Goal: Transaction & Acquisition: Purchase product/service

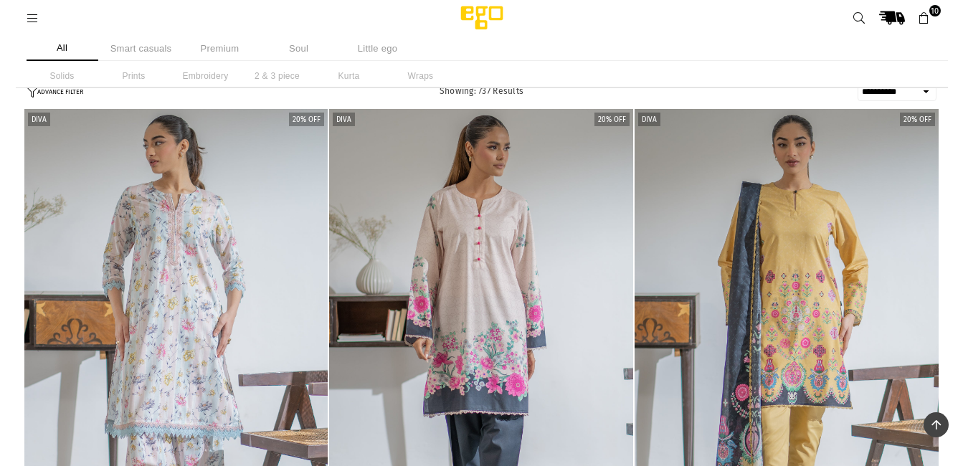
select select "**********"
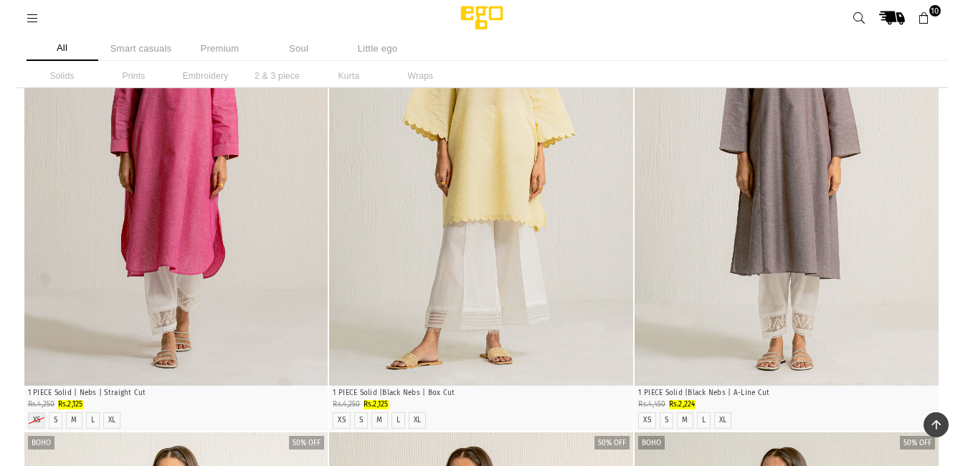
scroll to position [74588, 0]
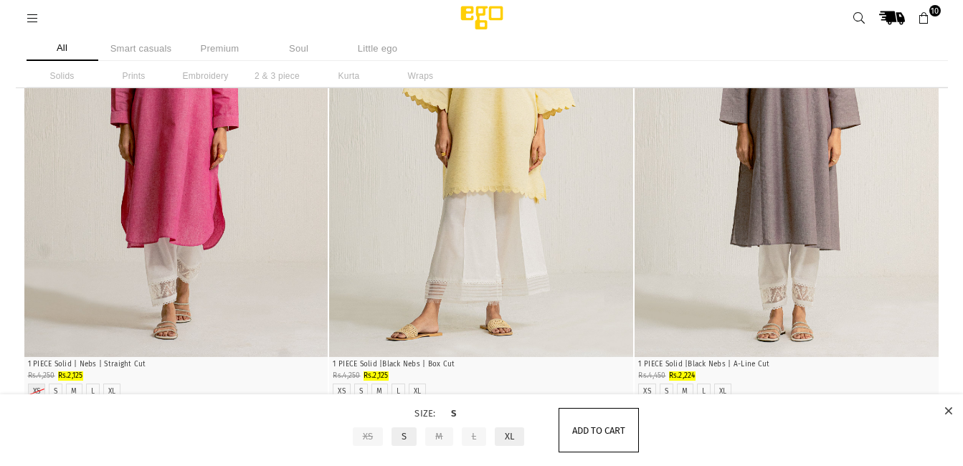
click at [584, 429] on span "Add to cart" at bounding box center [598, 430] width 53 height 11
click at [948, 408] on icon at bounding box center [948, 411] width 8 height 11
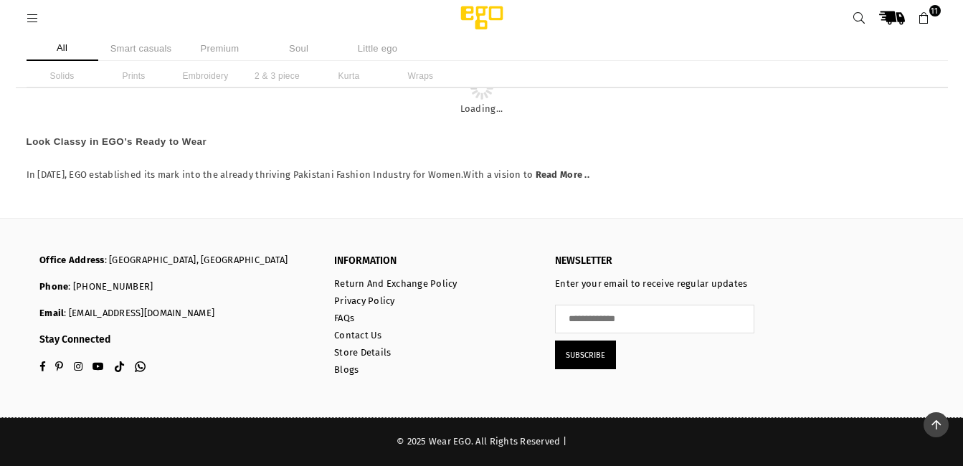
scroll to position [77651, 0]
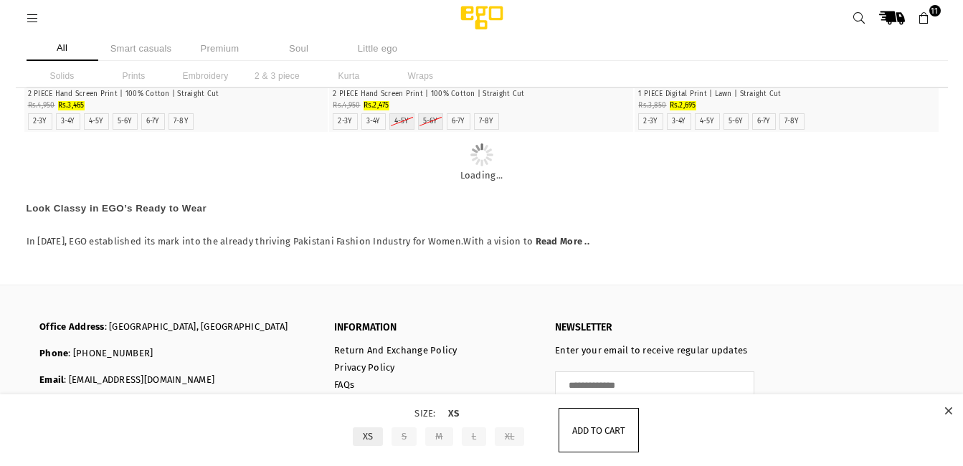
click at [590, 438] on button "Add to cart" at bounding box center [598, 430] width 80 height 44
click at [946, 410] on icon at bounding box center [948, 411] width 8 height 11
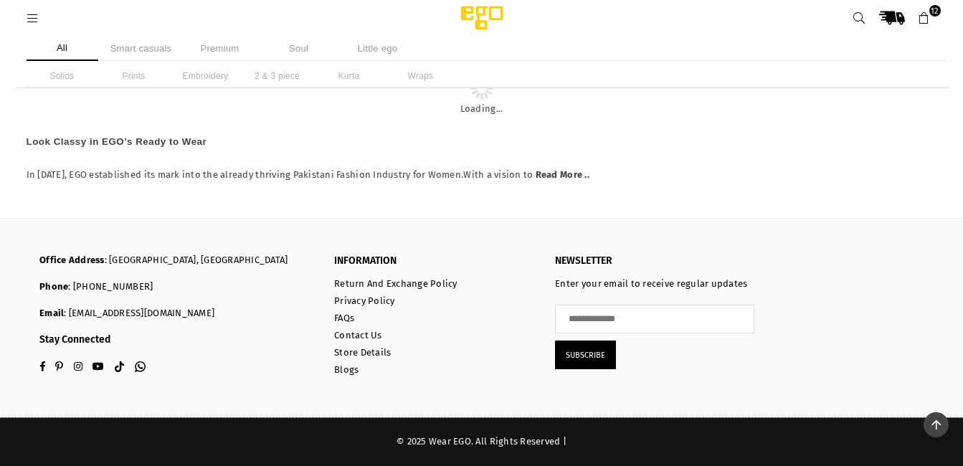
scroll to position [85308, 0]
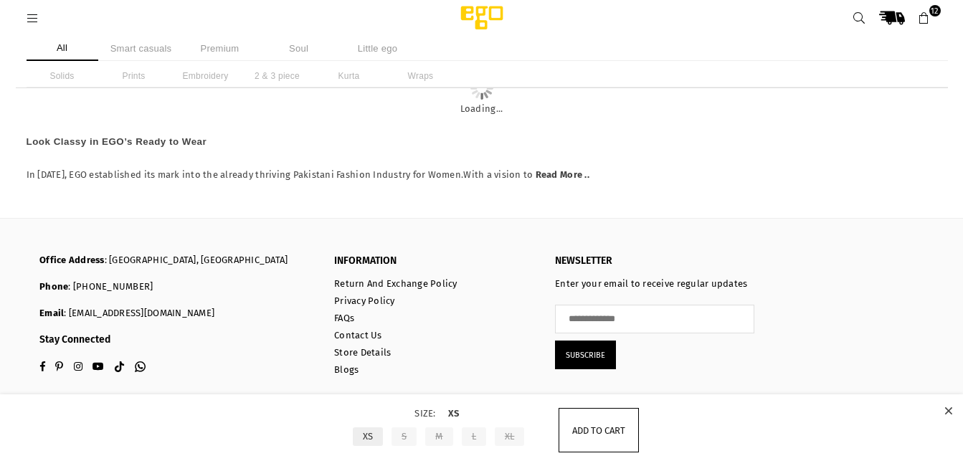
click at [596, 430] on span "Add to cart" at bounding box center [598, 430] width 53 height 11
click at [948, 409] on icon at bounding box center [948, 411] width 8 height 11
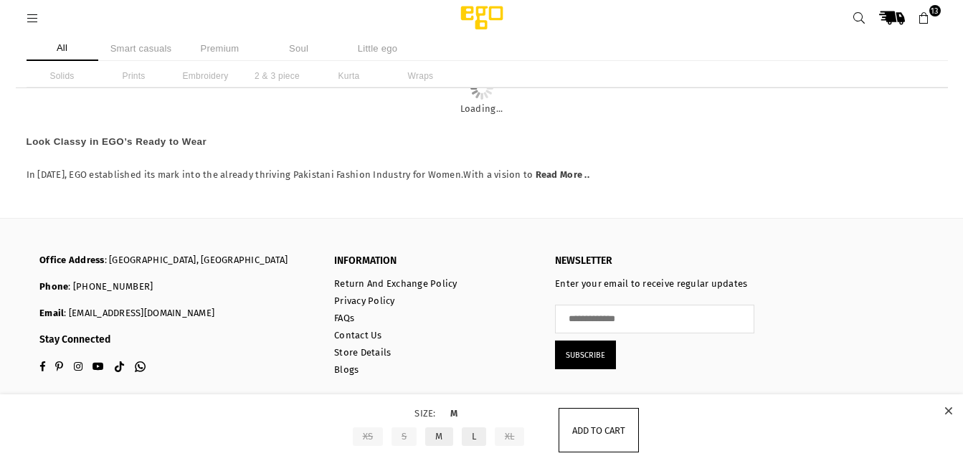
click at [576, 432] on span "Add to cart" at bounding box center [598, 430] width 53 height 11
click at [948, 409] on icon at bounding box center [948, 411] width 8 height 11
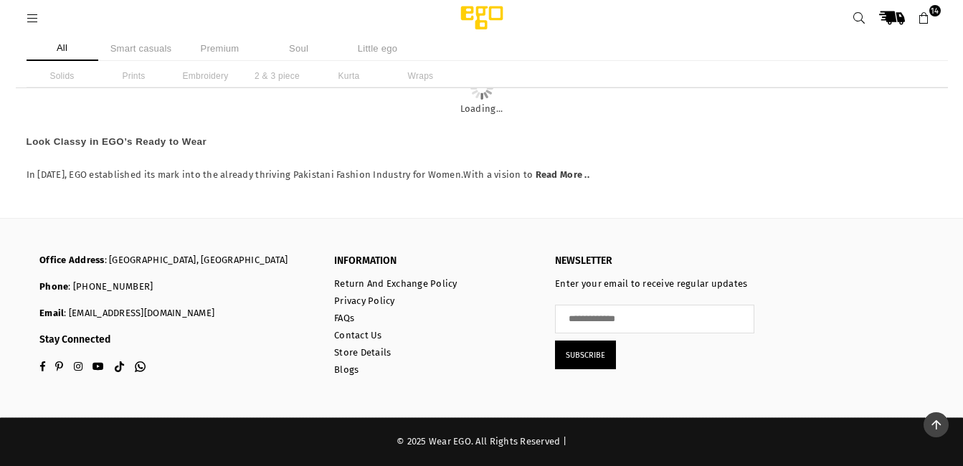
scroll to position [95689, 0]
click at [481, 5] on icon "Quick Shop" at bounding box center [481, -1] width 9 height 11
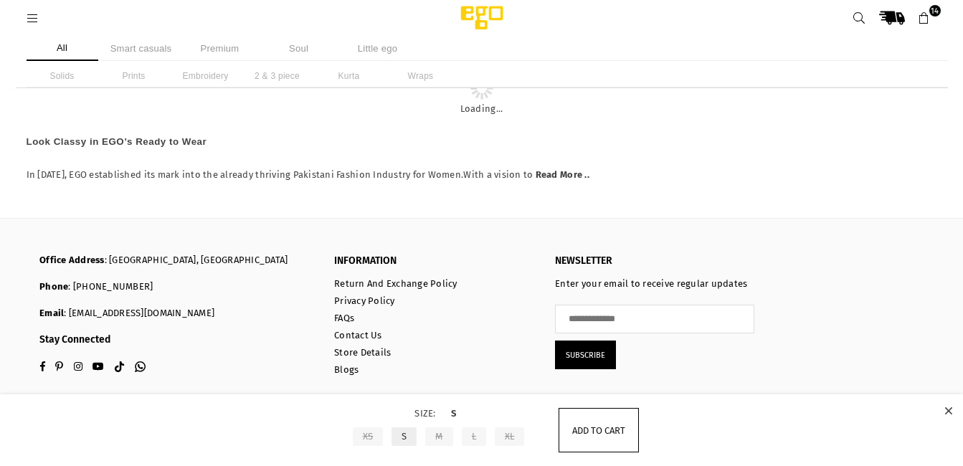
click at [569, 437] on button "Add to cart" at bounding box center [598, 430] width 80 height 44
click at [599, 430] on span "Add to cart" at bounding box center [598, 430] width 53 height 11
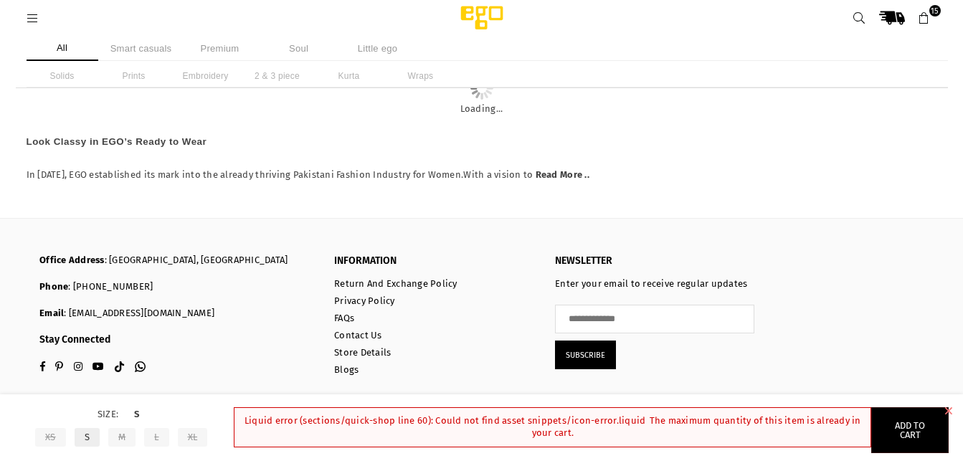
click at [947, 412] on icon at bounding box center [948, 411] width 8 height 11
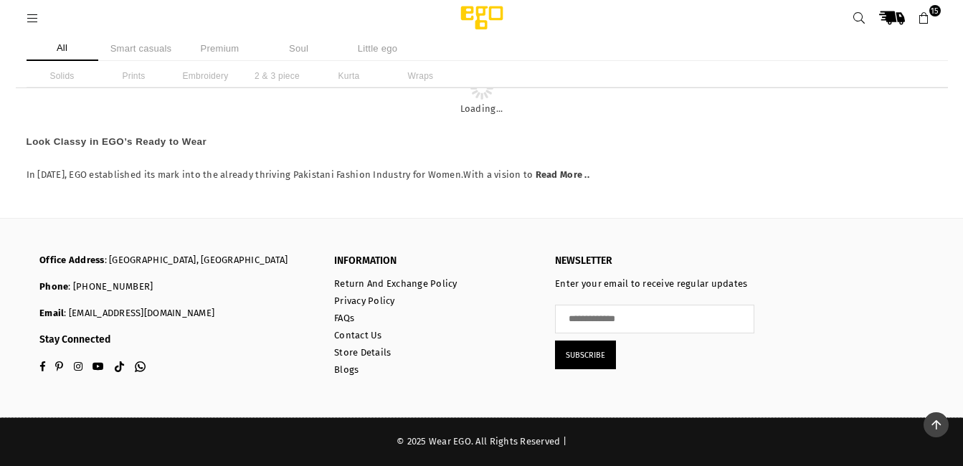
scroll to position [100707, 0]
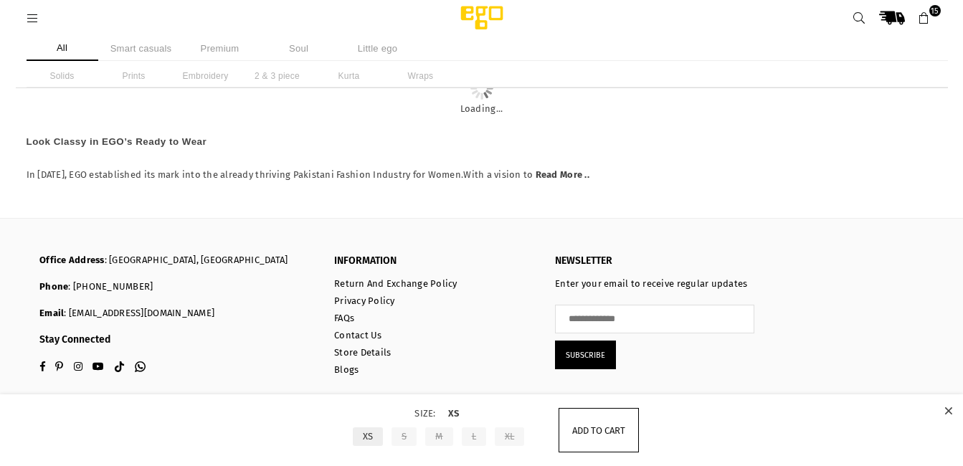
click at [594, 429] on span "Add to cart" at bounding box center [598, 430] width 53 height 11
click at [948, 409] on icon at bounding box center [948, 411] width 8 height 11
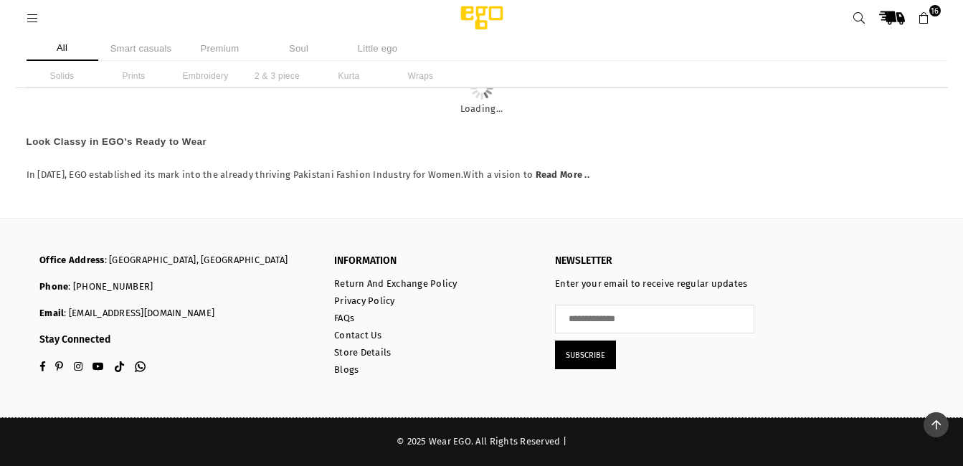
scroll to position [101739, 0]
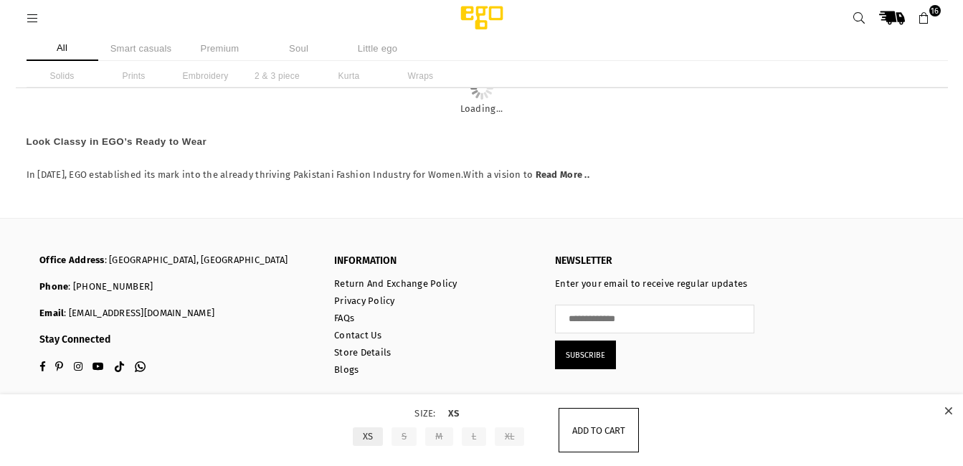
click at [592, 432] on span "Add to cart" at bounding box center [598, 430] width 53 height 11
click at [948, 409] on icon at bounding box center [948, 411] width 8 height 11
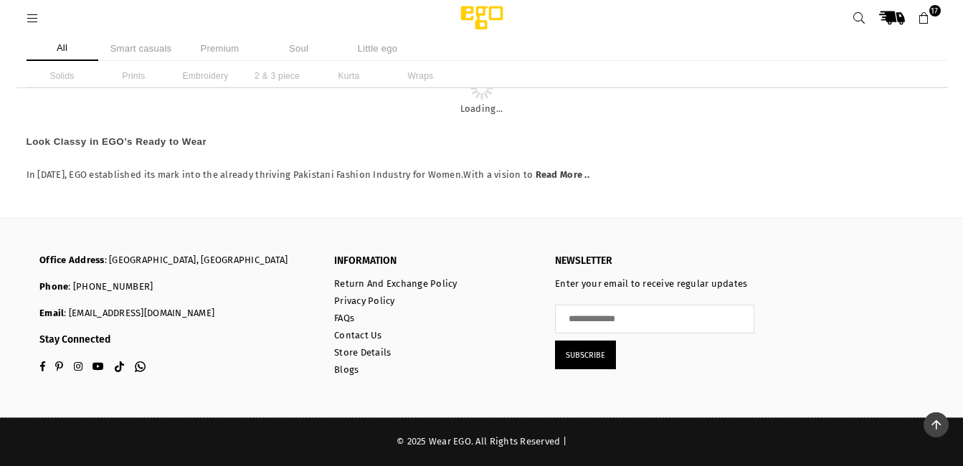
scroll to position [101252, 0]
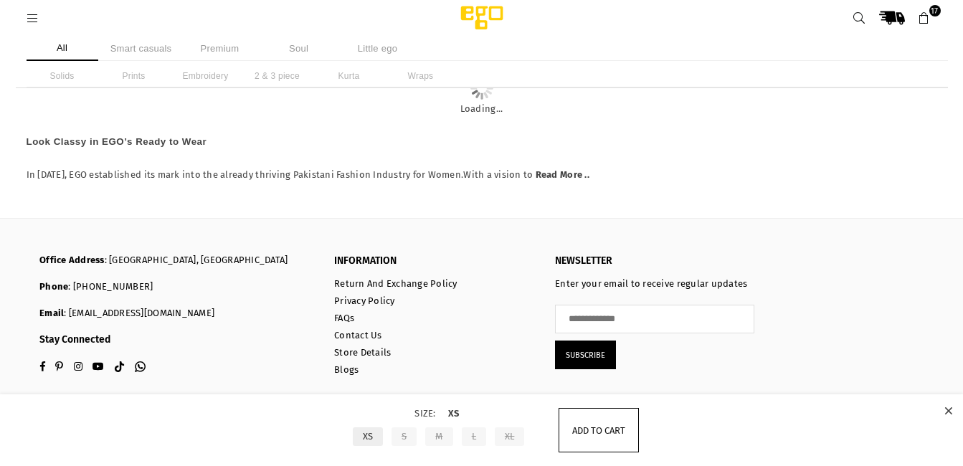
click at [601, 427] on span "Add to cart" at bounding box center [598, 430] width 53 height 11
click at [948, 409] on icon at bounding box center [948, 411] width 8 height 11
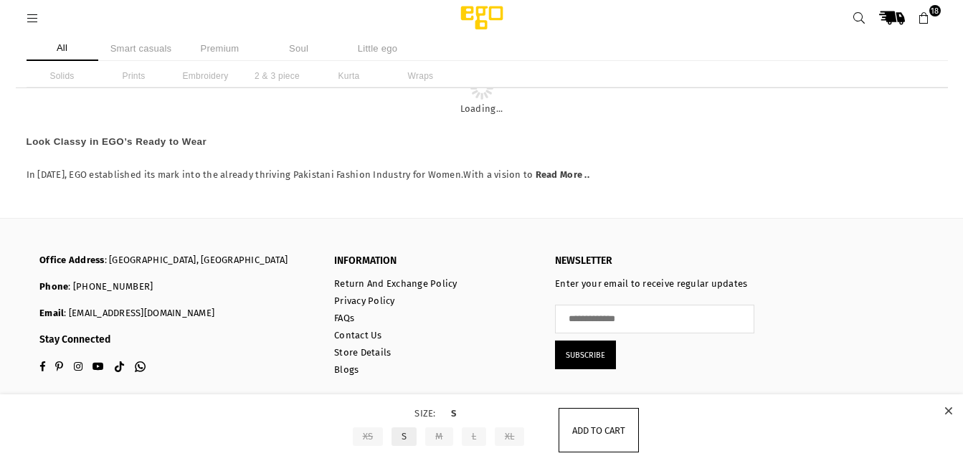
click at [599, 432] on span "Add to cart" at bounding box center [598, 430] width 53 height 11
click at [599, 429] on span "Add to cart" at bounding box center [598, 430] width 53 height 11
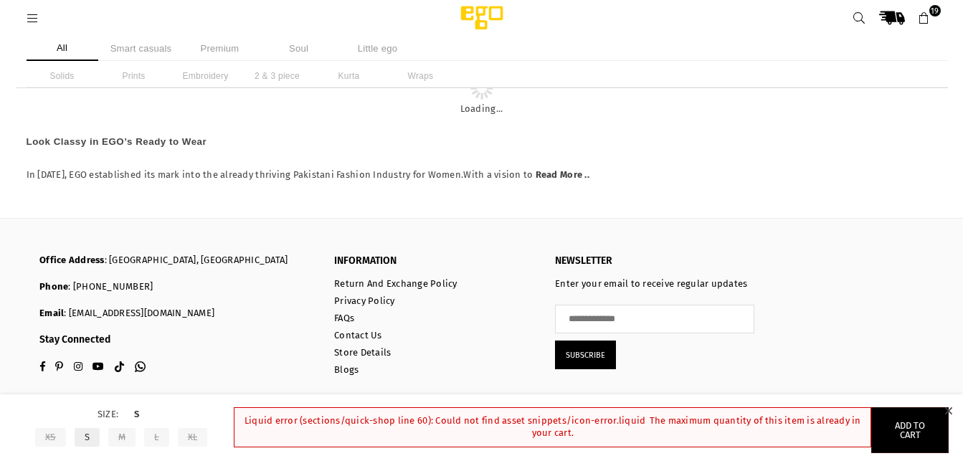
drag, startPoint x: 945, startPoint y: 408, endPoint x: 945, endPoint y: 391, distance: 16.5
click at [945, 408] on icon at bounding box center [948, 411] width 8 height 11
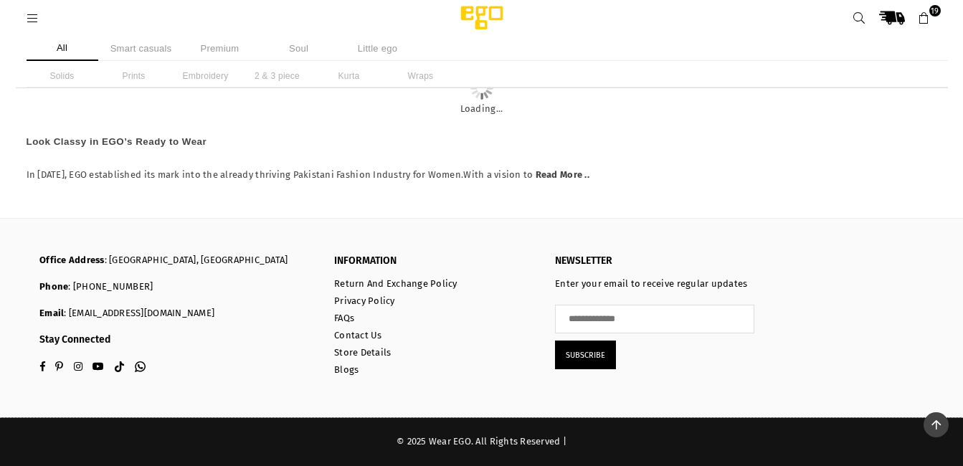
scroll to position [121985, 0]
